Goal: Find specific page/section: Find specific page/section

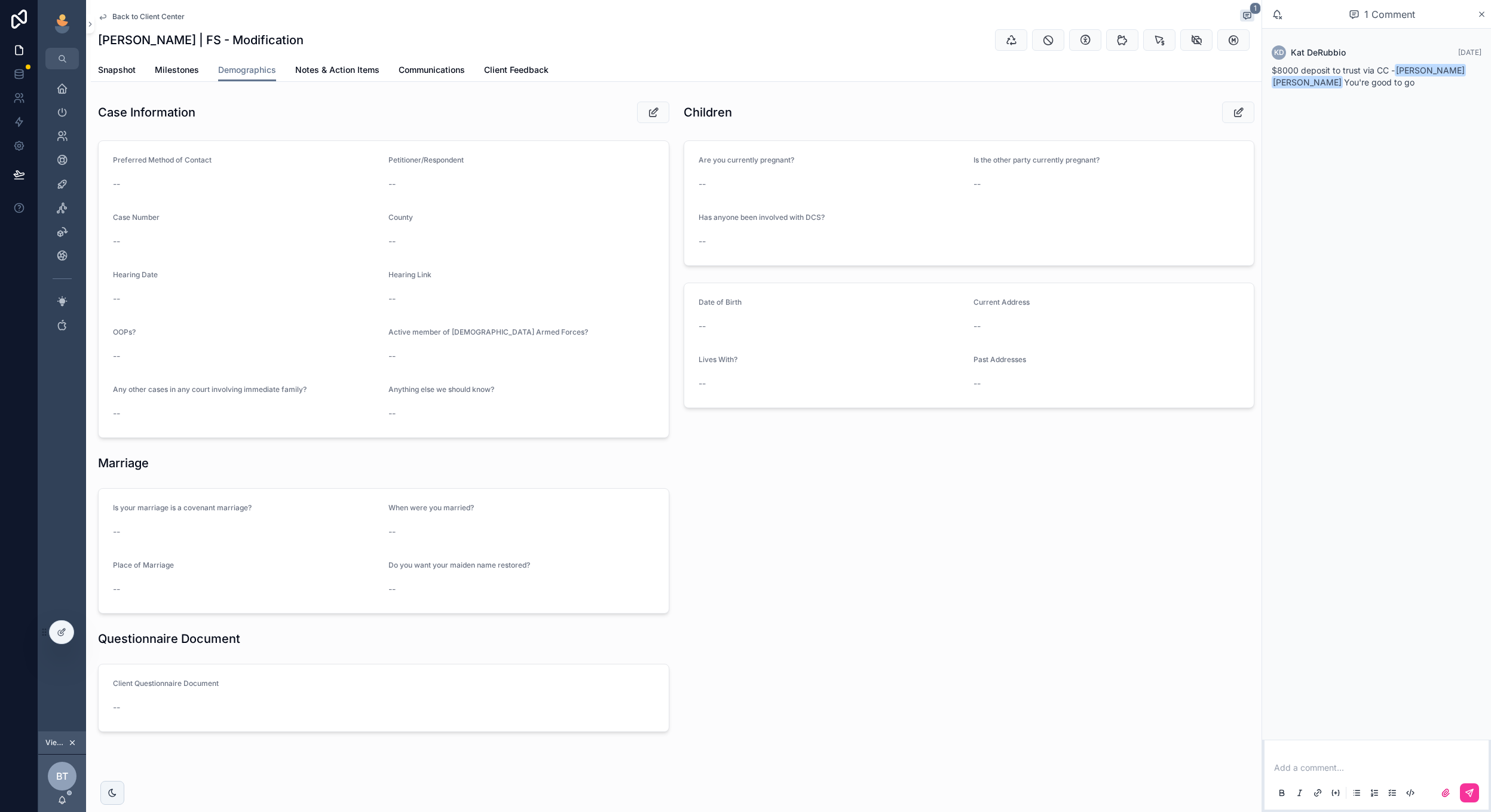
click at [119, 79] on link "Snapshot" at bounding box center [117, 71] width 38 height 24
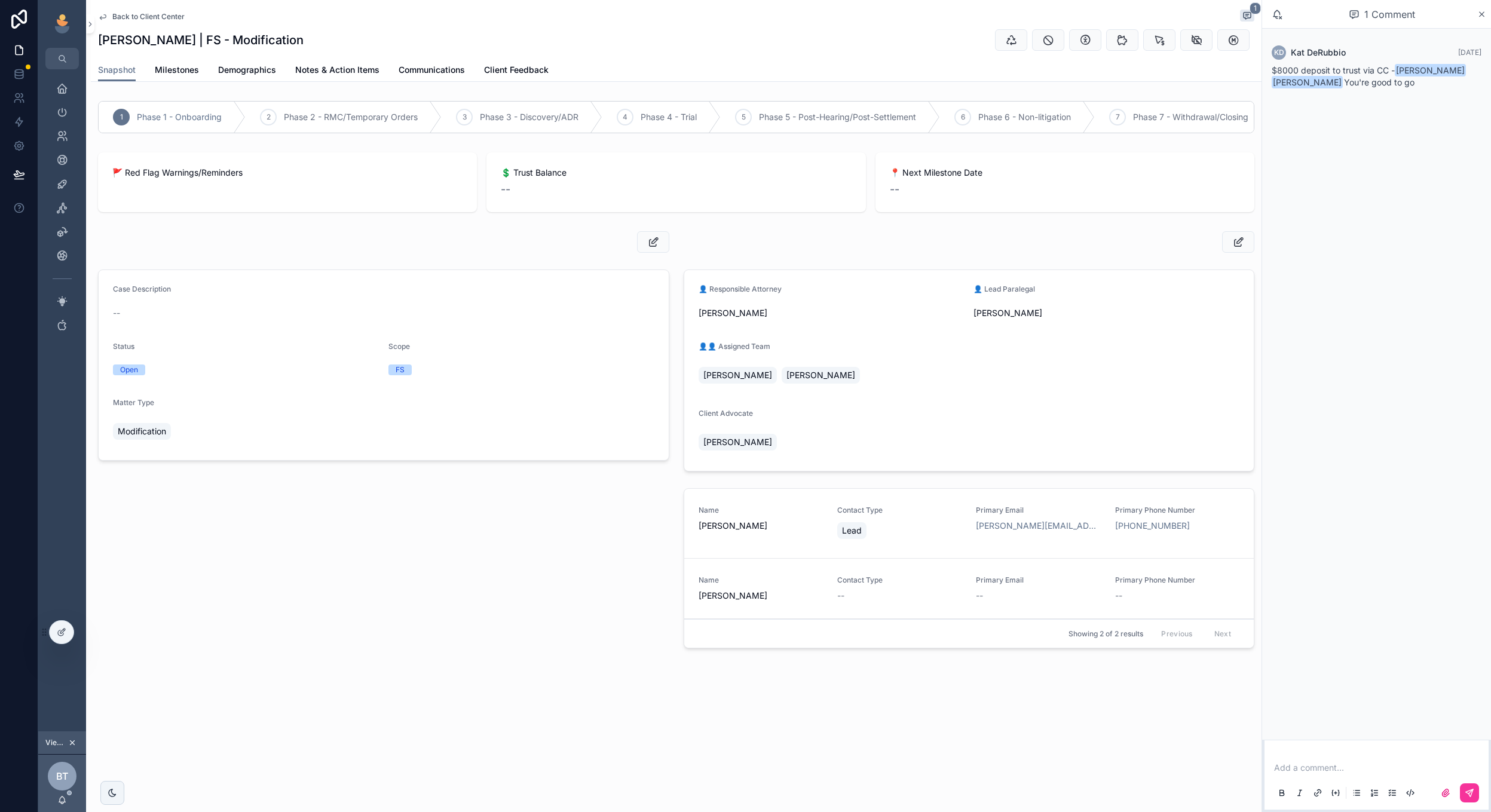
click at [126, 15] on span "Back to Client Center" at bounding box center [149, 17] width 73 height 10
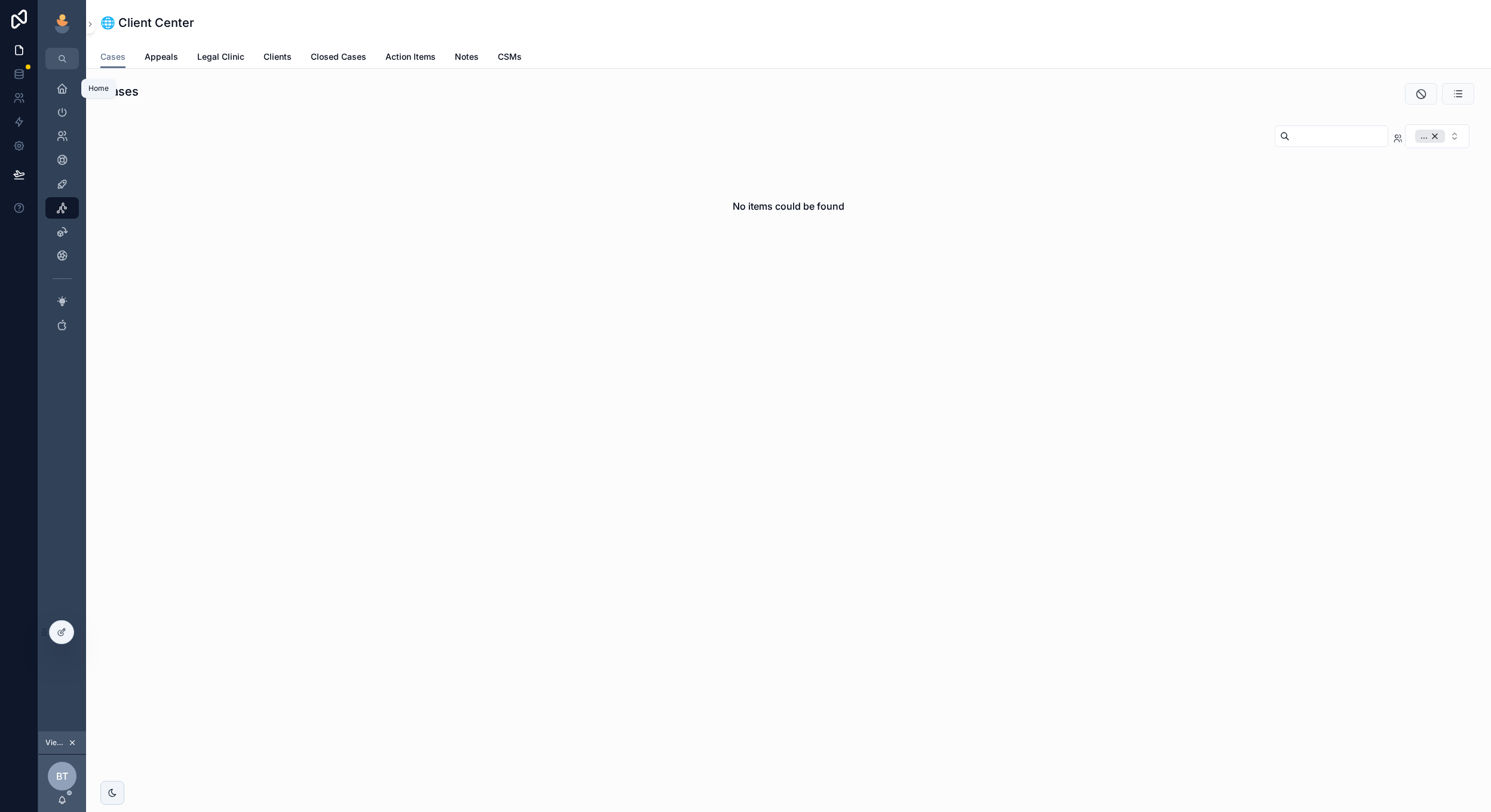
click at [62, 92] on icon "scrollable content" at bounding box center [62, 89] width 12 height 12
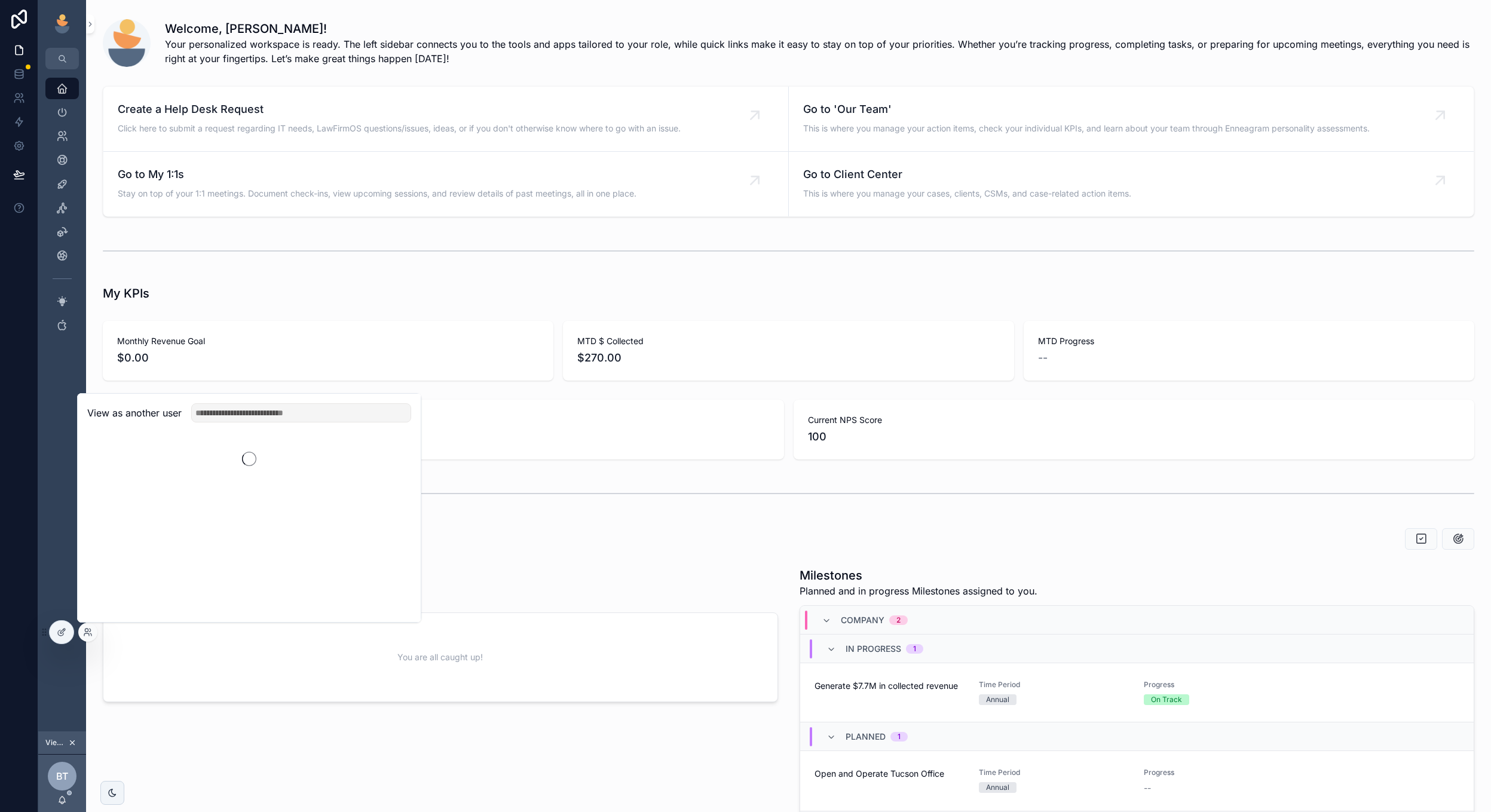
click at [370, 401] on div "View as another user" at bounding box center [249, 412] width 343 height 39
click at [362, 413] on input "text" at bounding box center [301, 412] width 220 height 19
type input "*****"
click at [0, 0] on button "Select" at bounding box center [0, 0] width 0 height 0
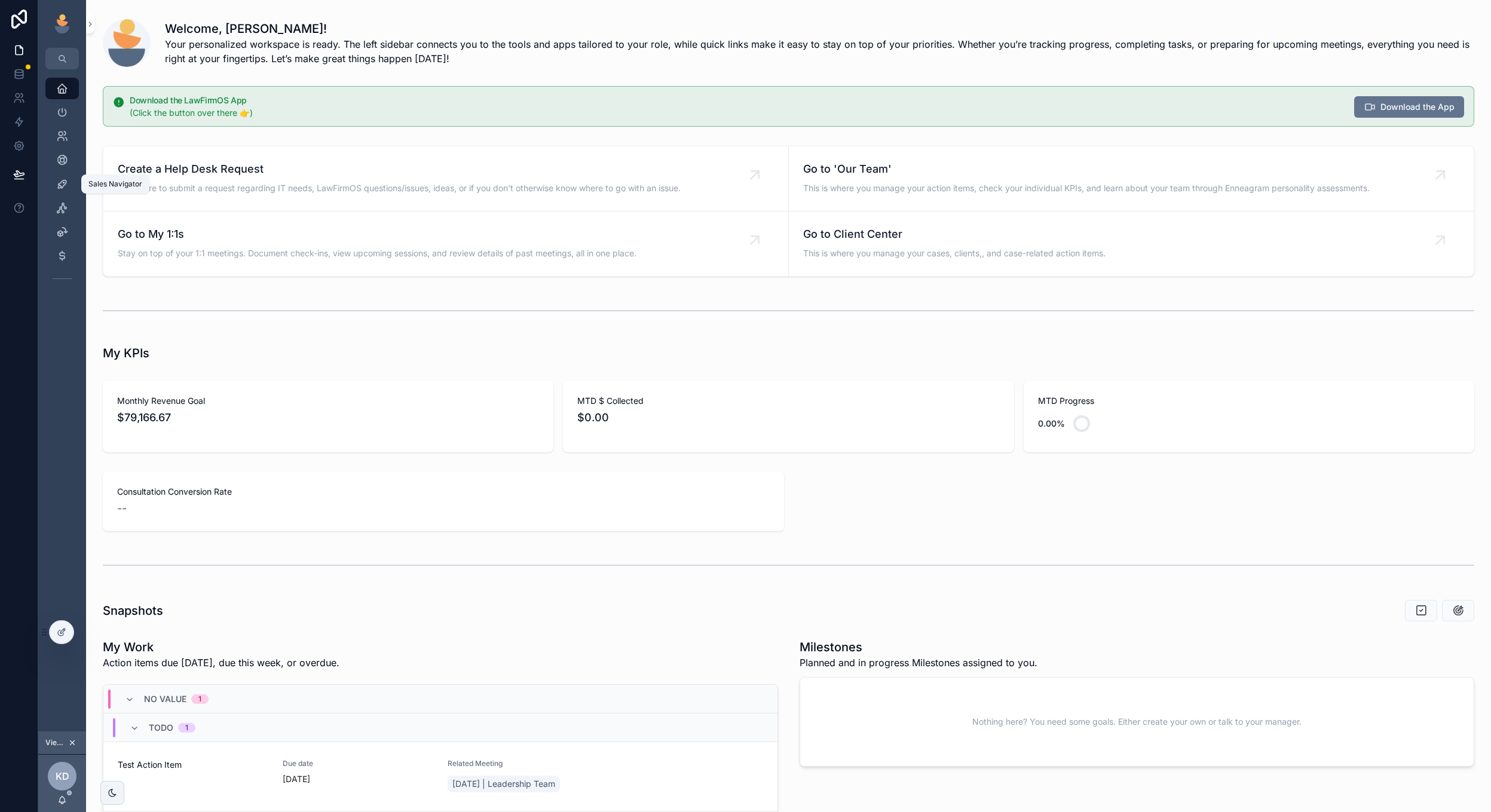
click at [59, 183] on icon "scrollable content" at bounding box center [62, 184] width 12 height 12
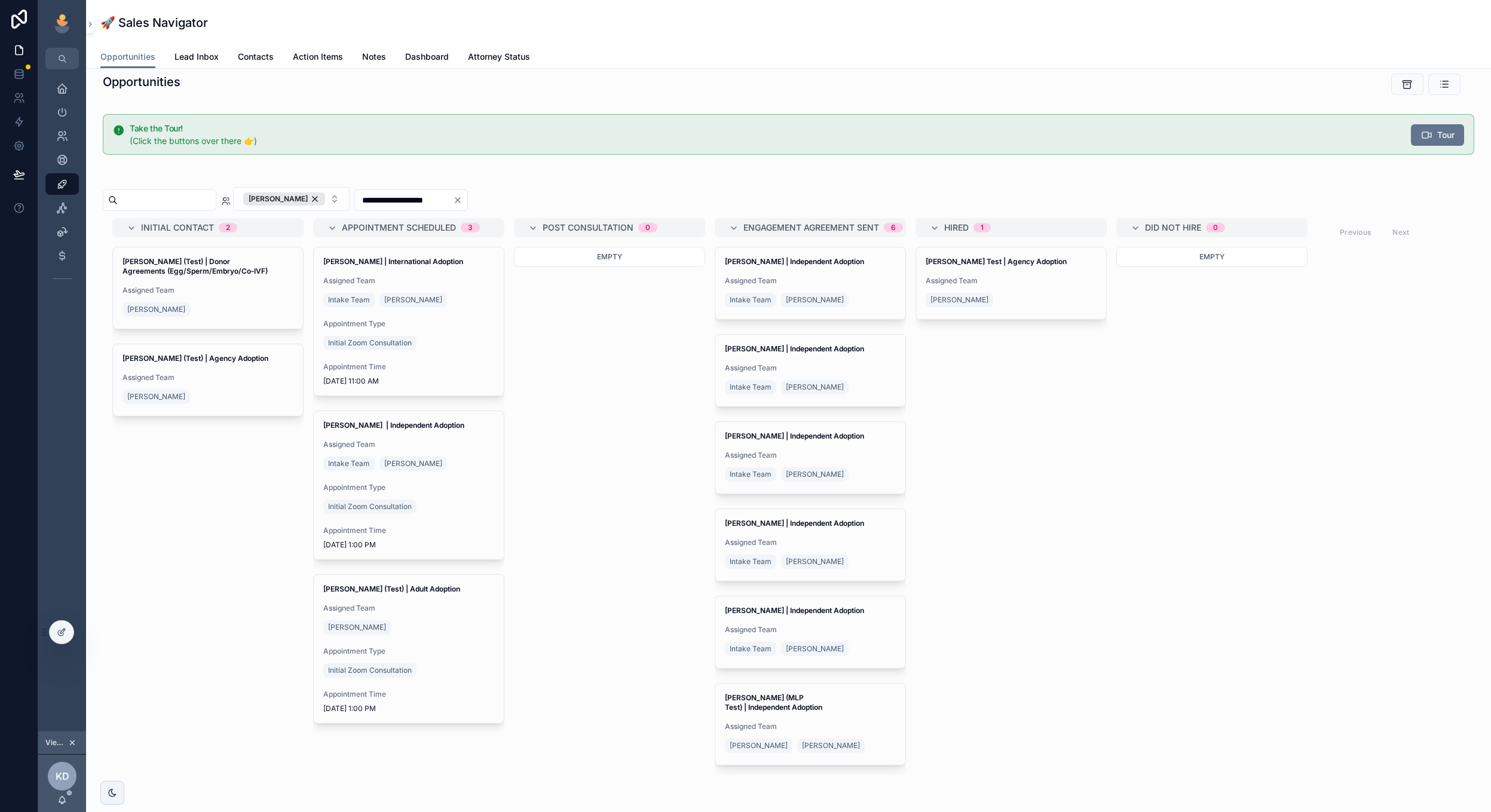
scroll to position [11, 0]
click at [633, 439] on div "Empty" at bounding box center [610, 360] width 191 height 229
click at [1449, 135] on span "Tour" at bounding box center [1445, 134] width 17 height 12
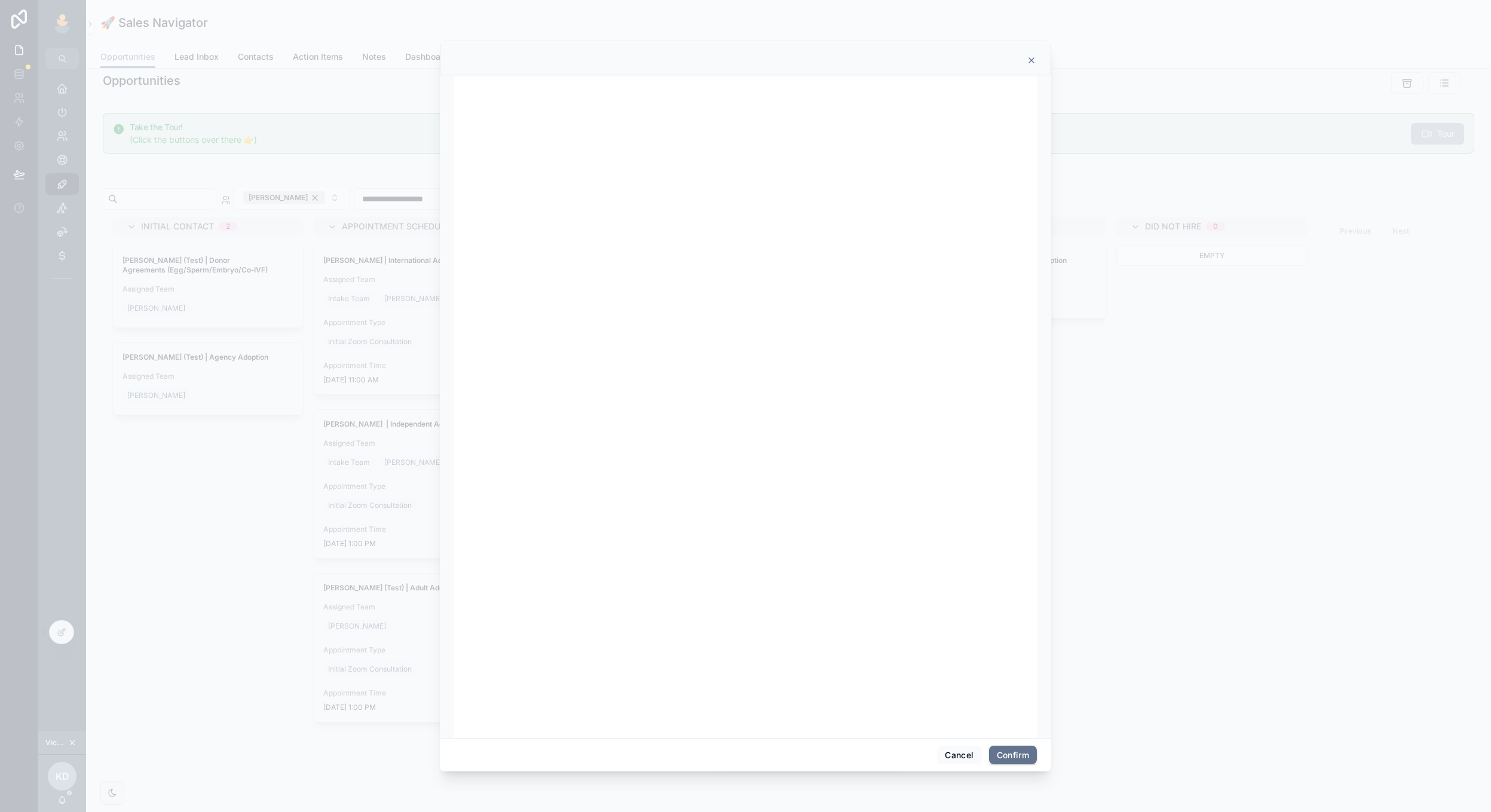
scroll to position [0, 0]
click at [1033, 59] on icon at bounding box center [1031, 60] width 5 height 5
